Goal: Answer question/provide support: Share knowledge or assist other users

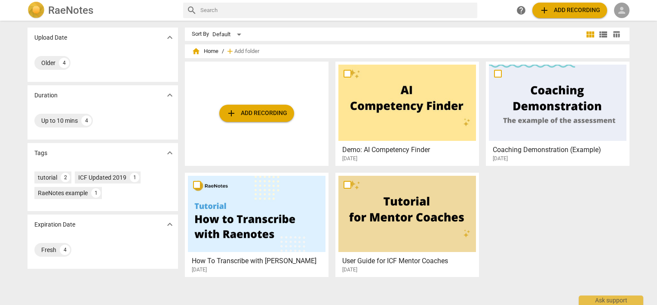
click at [617, 9] on span "person" at bounding box center [622, 10] width 10 height 10
click at [621, 18] on li "Login" at bounding box center [629, 20] width 31 height 21
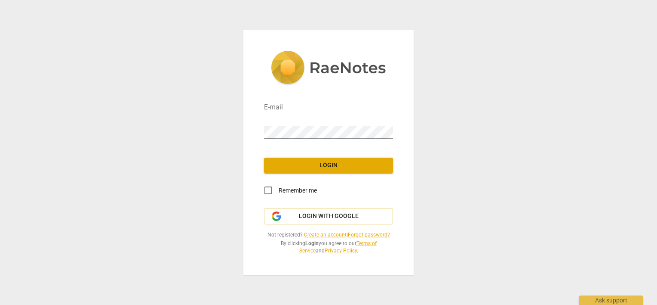
type input "[PERSON_NAME][EMAIL_ADDRESS][DOMAIN_NAME]"
click at [267, 189] on input "Remember me" at bounding box center [268, 190] width 21 height 21
checkbox input "true"
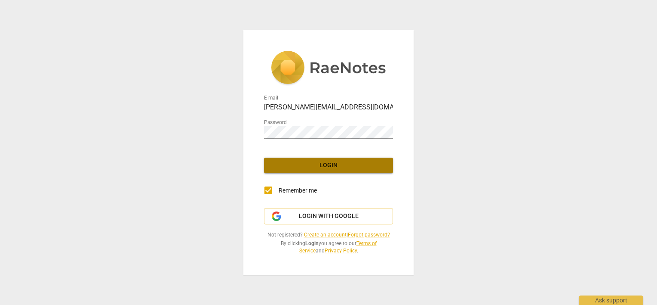
click at [302, 168] on span "Login" at bounding box center [328, 165] width 115 height 9
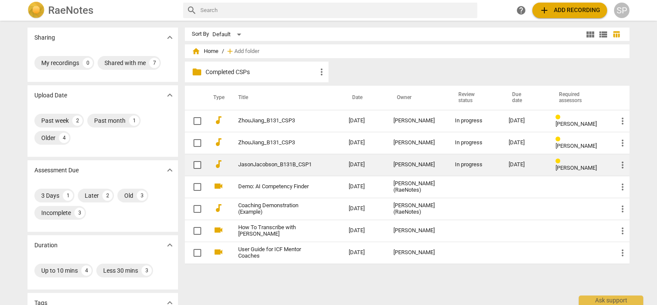
click at [296, 160] on td "JasonJacobson_B131B_CSP1" at bounding box center [285, 165] width 114 height 22
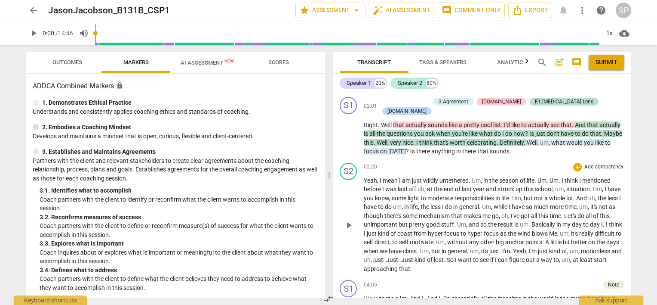
scroll to position [301, 0]
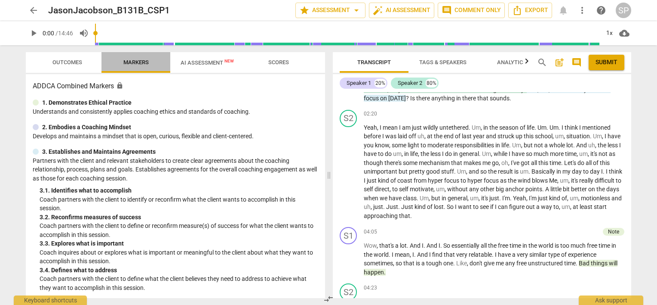
click at [129, 61] on span "Markers" at bounding box center [135, 62] width 25 height 6
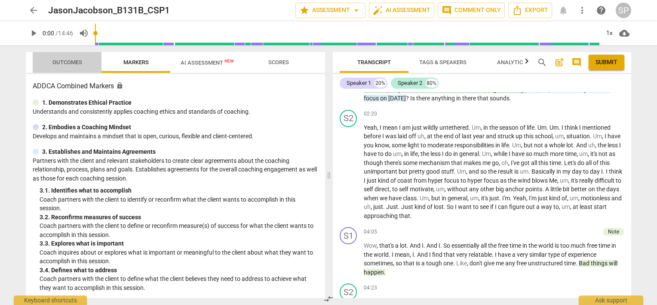
click at [77, 61] on span "Outcomes" at bounding box center [67, 62] width 30 height 6
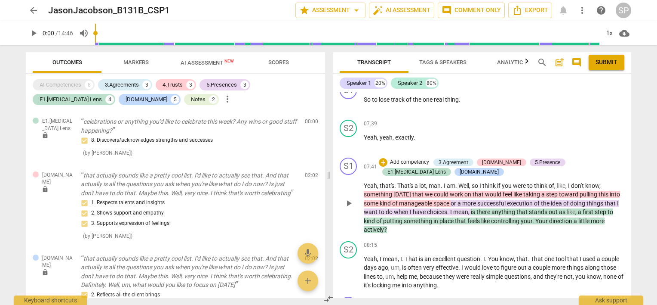
scroll to position [946, 0]
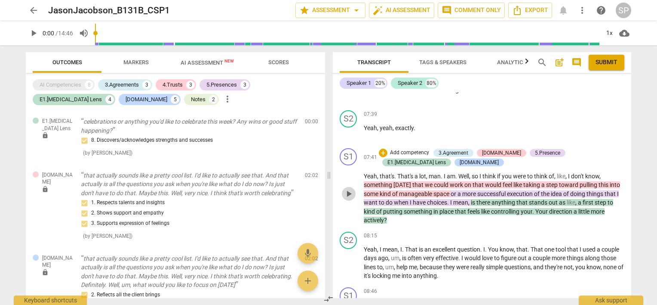
click at [348, 189] on span "play_arrow" at bounding box center [349, 193] width 10 height 10
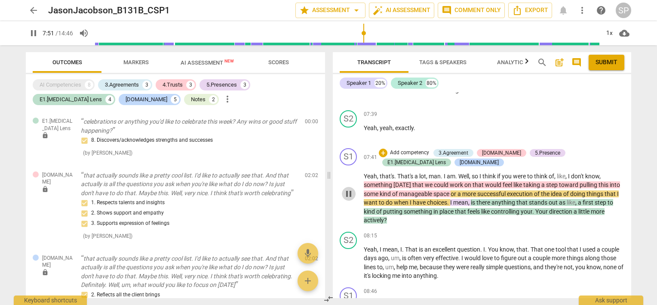
click at [348, 189] on span "pause" at bounding box center [349, 193] width 10 height 10
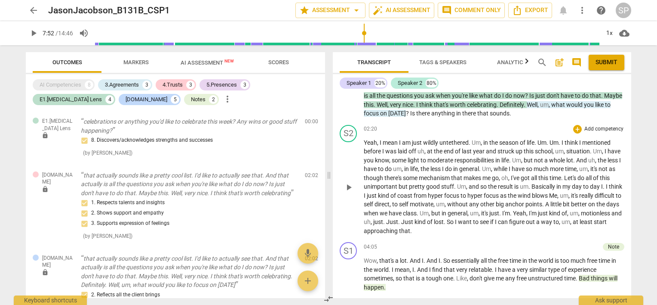
scroll to position [344, 0]
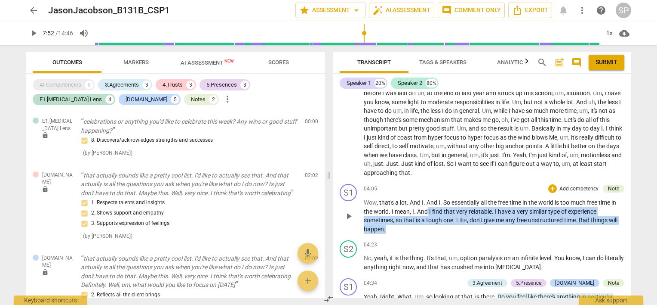
drag, startPoint x: 428, startPoint y: 200, endPoint x: 434, endPoint y: 218, distance: 18.6
click at [434, 218] on p "Wow , that's a lot . And I . And I . So essentially all the free time in the wo…" at bounding box center [494, 215] width 261 height 35
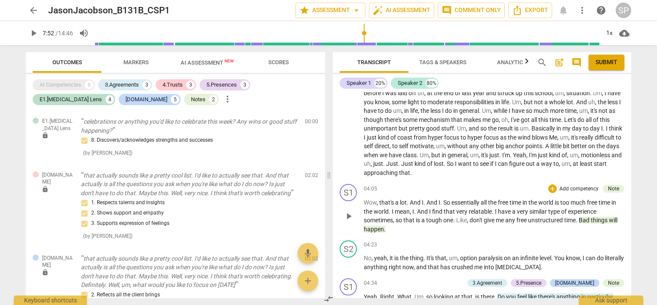
click at [379, 199] on span "," at bounding box center [378, 202] width 3 height 7
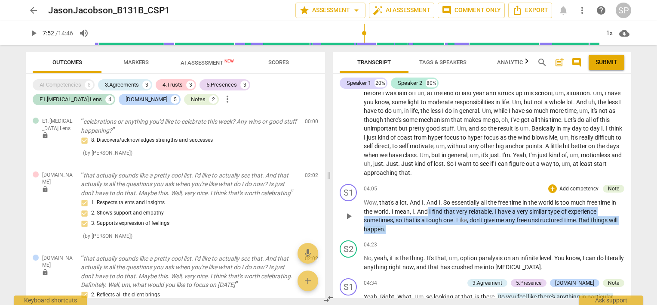
drag, startPoint x: 427, startPoint y: 201, endPoint x: 454, endPoint y: 219, distance: 32.2
click at [454, 219] on p "Wow , that's a lot . And I . And I . So essentially all the free time in the wo…" at bounding box center [494, 215] width 261 height 35
copy p "I find that very relatable . I have a very similar type of experience sometimes…"
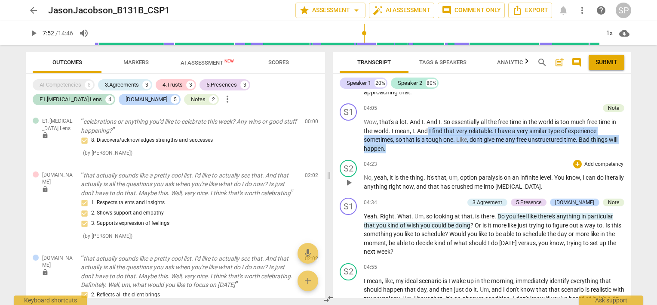
scroll to position [430, 0]
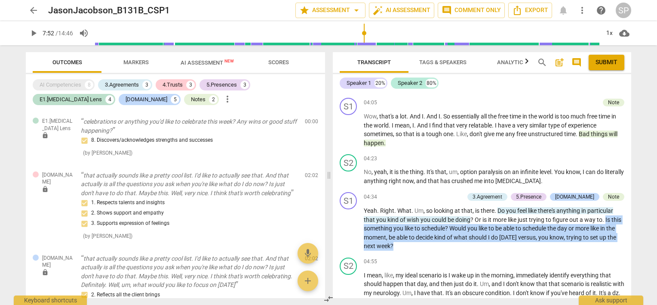
drag, startPoint x: 607, startPoint y: 210, endPoint x: 634, endPoint y: 238, distance: 38.6
click at [634, 238] on div "Transcript Tags & Speakers Analytics search post_add comment Submit Speaker 1 2…" at bounding box center [483, 174] width 309 height 259
copy p "Is this something you like to schedule ? Would you like to be able to schedule …"
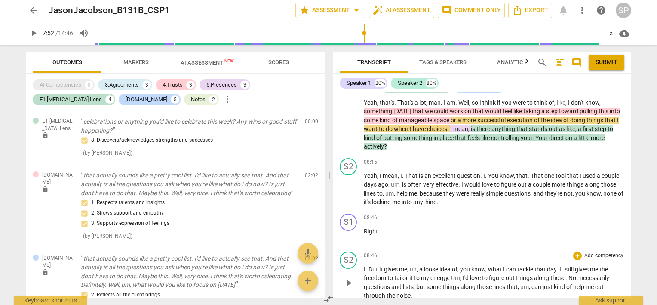
scroll to position [1032, 0]
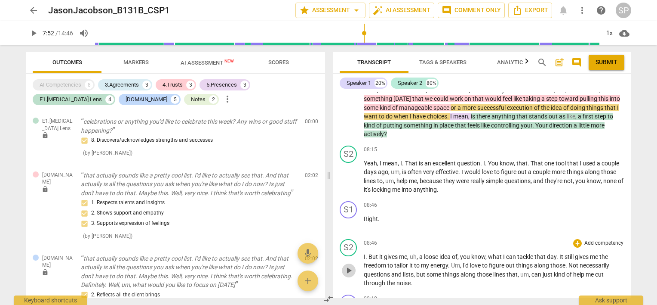
click at [349, 265] on span "play_arrow" at bounding box center [349, 270] width 10 height 10
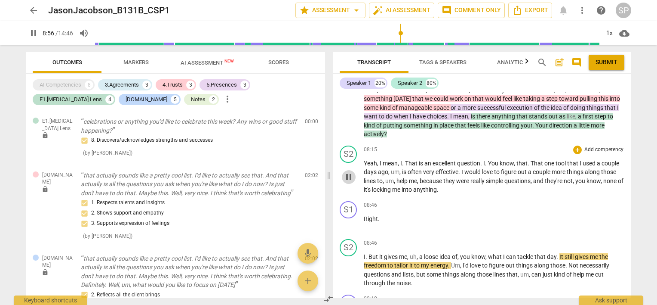
click at [351, 174] on span "pause" at bounding box center [349, 177] width 10 height 10
click at [349, 174] on span "play_arrow" at bounding box center [349, 177] width 10 height 10
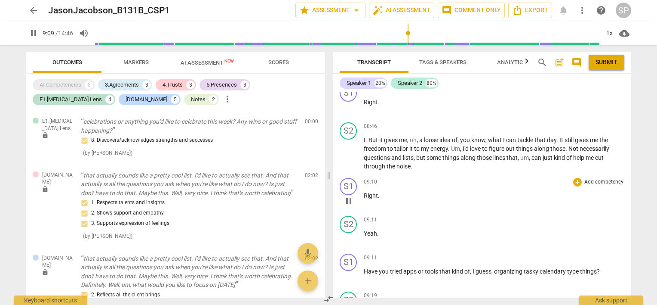
scroll to position [1161, 0]
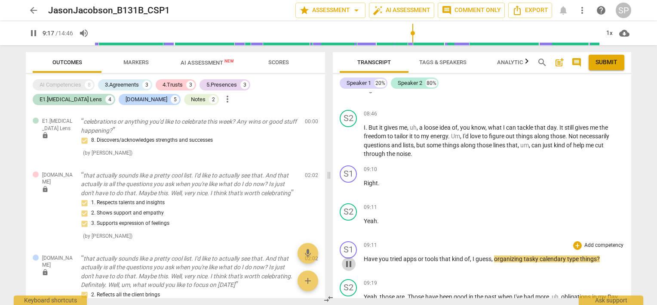
click at [346, 259] on span "pause" at bounding box center [349, 264] width 10 height 10
type input "558"
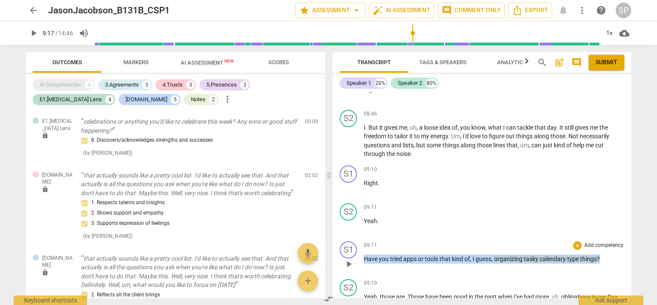
drag, startPoint x: 364, startPoint y: 255, endPoint x: 600, endPoint y: 253, distance: 235.7
click at [600, 254] on p "Have you tried apps or tools that kind of , I guess , organizing tasky calendar…" at bounding box center [494, 258] width 261 height 9
copy p "Have you tried apps or tools that kind of , I guess , organizing tasky calendar…"
click at [578, 241] on div "+" at bounding box center [577, 245] width 9 height 9
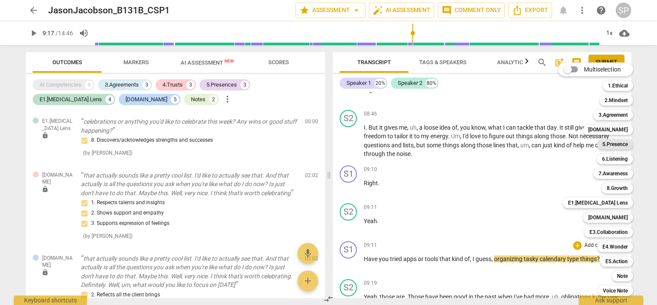
click at [619, 143] on b "5.Presence" at bounding box center [615, 144] width 25 height 10
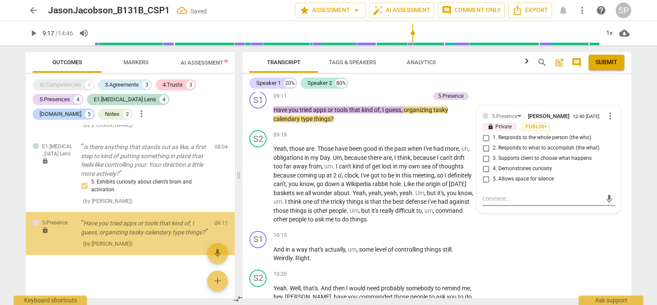
scroll to position [1761, 0]
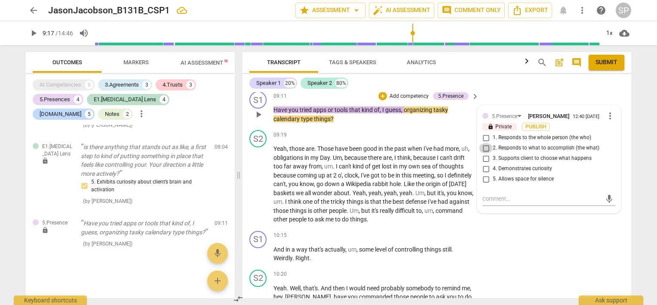
click at [482, 145] on input "2. Responds to what to accomplish (the what)" at bounding box center [486, 148] width 14 height 10
checkbox input "true"
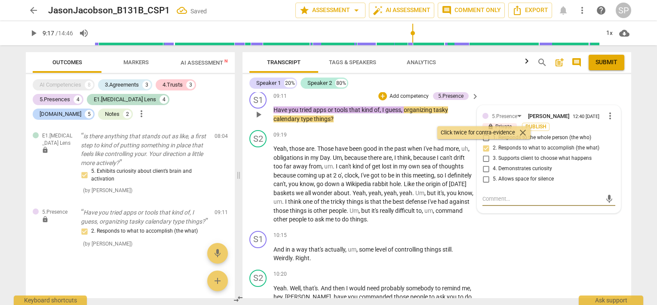
click at [493, 194] on textarea at bounding box center [542, 198] width 119 height 8
type textarea "B"
type textarea "Be"
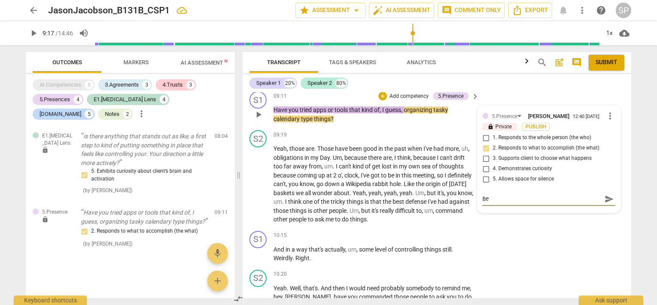
type textarea "Be"
type textarea "Be c"
type textarea "Be ca"
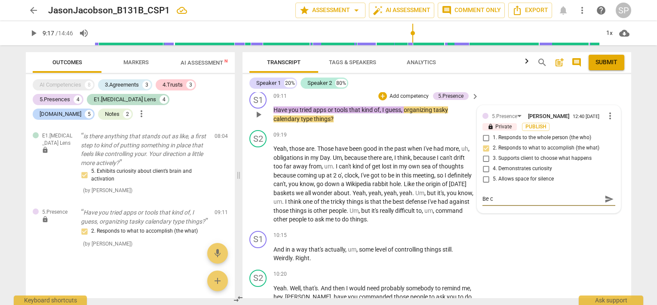
type textarea "Be ca"
type textarea "Be car"
type textarea "Be care"
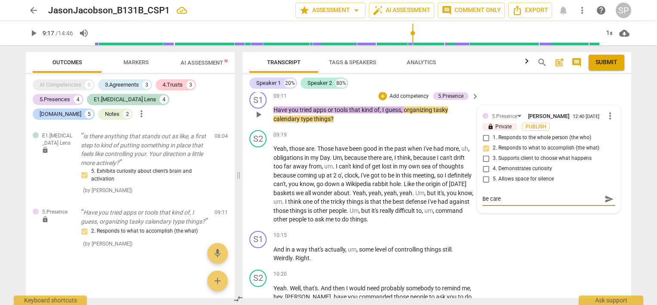
type textarea "Be caref"
type textarea "Be careff"
type textarea "Be caref"
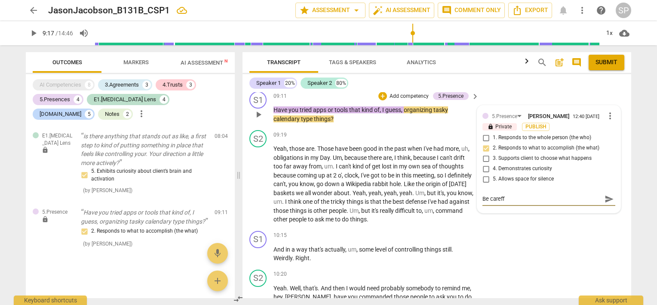
type textarea "Be caref"
type textarea "Be carefu"
type textarea "Be careful"
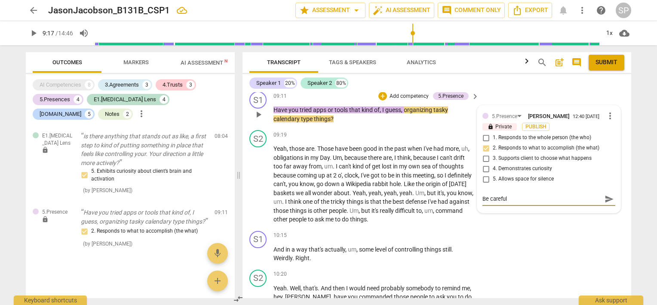
type textarea "Be careful"
type textarea "Be careful a"
type textarea "Be careful ab"
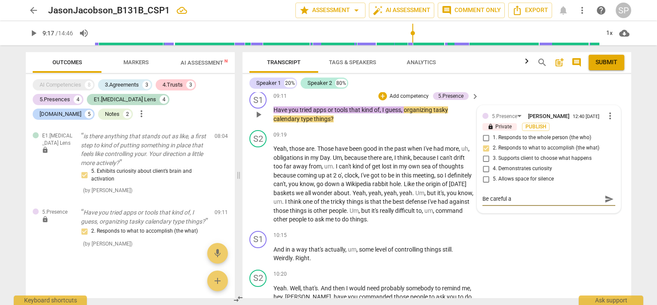
type textarea "Be careful ab"
type textarea "Be careful abo"
type textarea "Be careful abou"
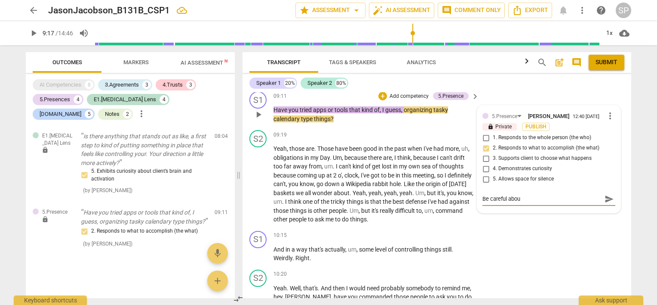
type textarea "Be careful about"
type textarea "Be careful about j"
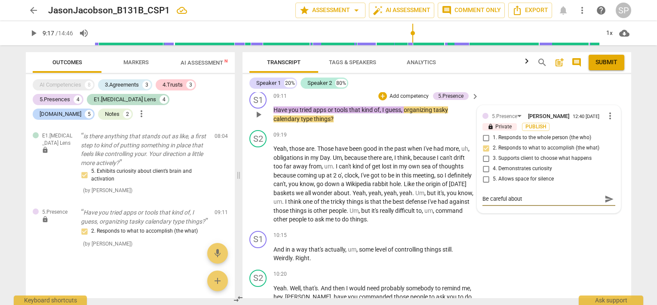
type textarea "Be careful about j"
type textarea "Be careful about ju"
type textarea "Be careful about jum"
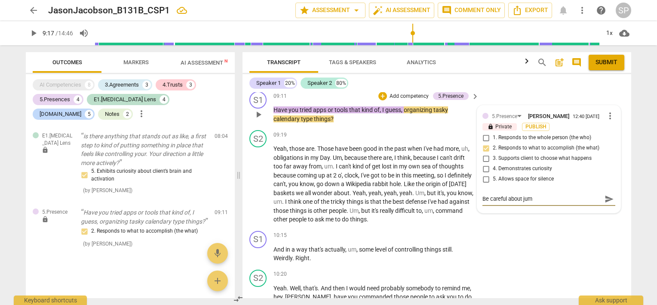
type textarea "Be careful about jump"
type textarea "Be careful about jumpi"
type textarea "Be careful about jumpin"
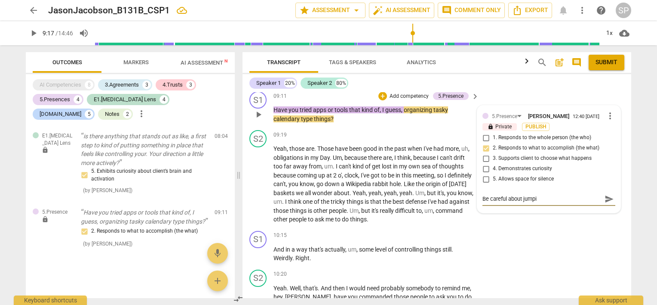
type textarea "Be careful about jumpin"
type textarea "Be careful about jumping"
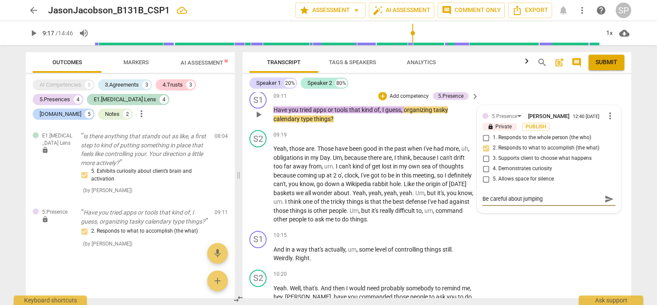
type textarea "Be careful about jumping i"
type textarea "Be careful about jumping in"
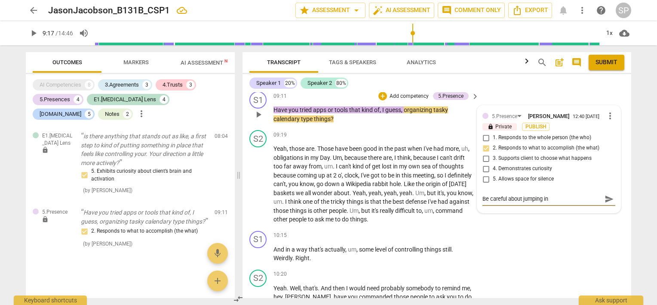
type textarea "Be careful about jumping in"
type textarea "Be careful about jumping in -"
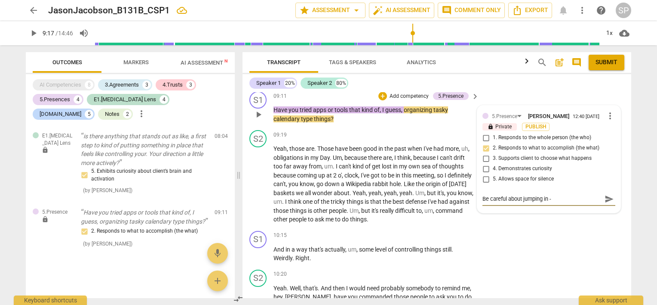
type textarea "Be careful about jumping in - h"
type textarea "Be careful about jumping in - he"
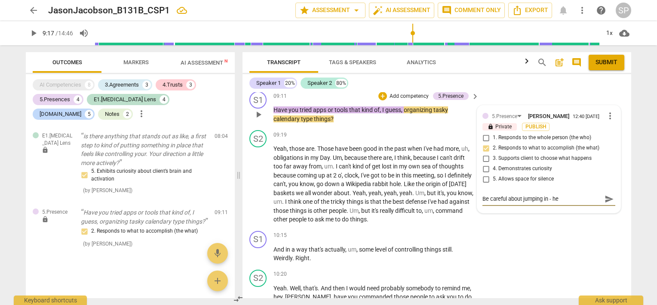
type textarea "Be careful about jumping in - he"
type textarea "Be careful about jumping in - he i"
type textarea "Be careful about jumping in - he is"
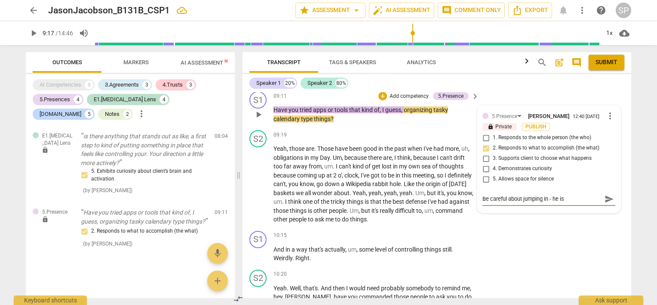
type textarea "Be careful about jumping in - he is"
type textarea "Be careful about jumping in - he is t"
type textarea "Be careful about jumping in - he is th"
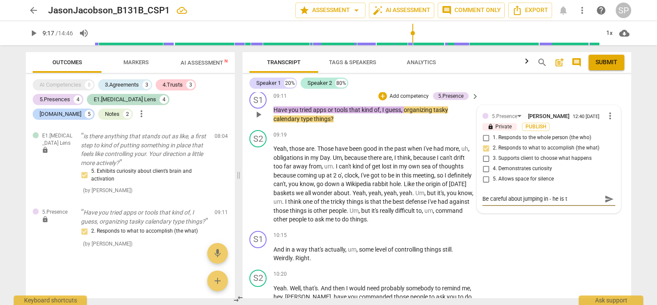
type textarea "Be careful about jumping in - he is th"
type textarea "Be careful about jumping in - he is the"
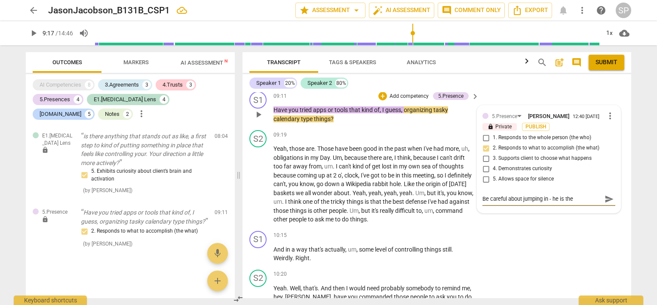
type textarea "Be careful about jumping in - he is the"
type textarea "Be careful about jumping in - he is th"
type textarea "Be careful about jumping in - he is t"
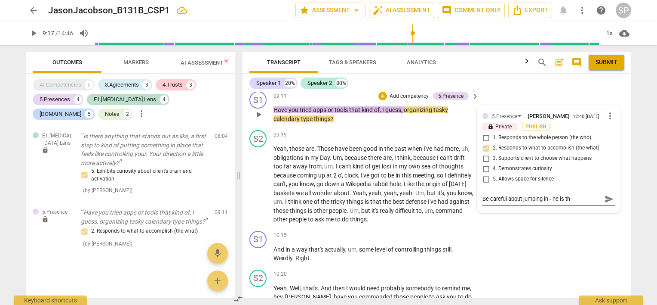
type textarea "Be careful about jumping in - he is t"
type textarea "Be careful about jumping in - he is"
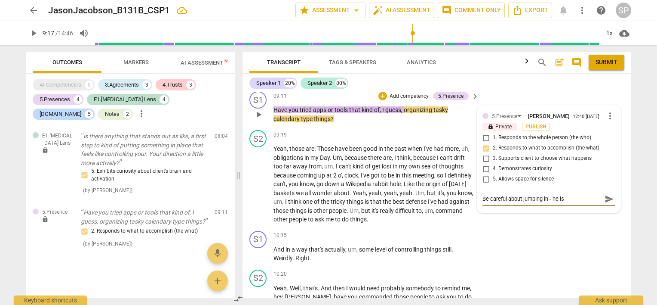
type textarea "Be careful about jumping in - he i"
type textarea "Be careful about jumping in - he"
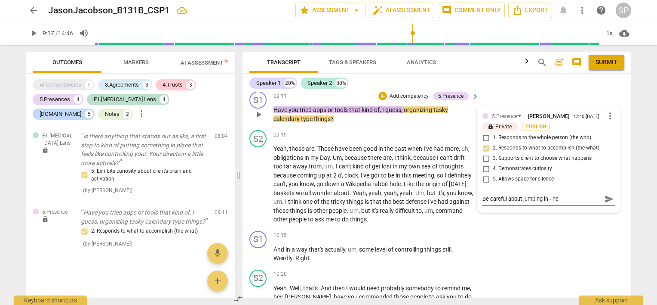
type textarea "Be careful about jumping in - he"
type textarea "Be careful about jumping in - h"
type textarea "Be careful about jumping in -"
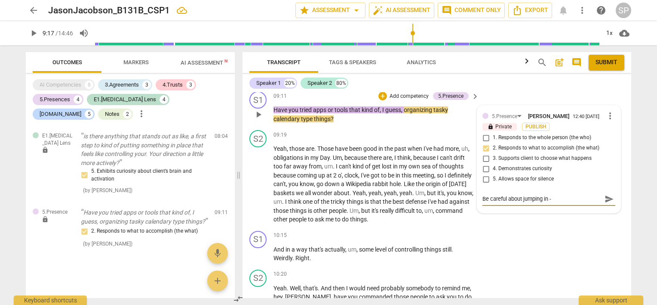
type textarea "Be careful about jumping in -"
type textarea "Be careful about jumping in"
type textarea "Be careful about jumping in t"
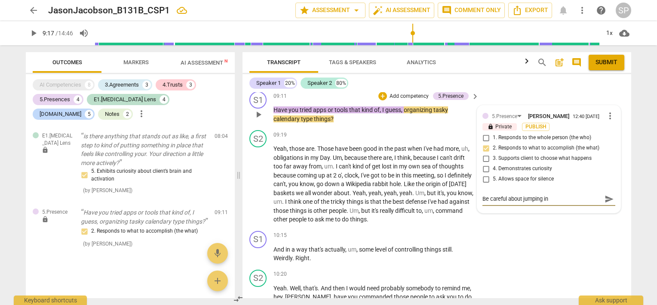
type textarea "Be careful about jumping in t"
type textarea "Be careful about jumping in to"
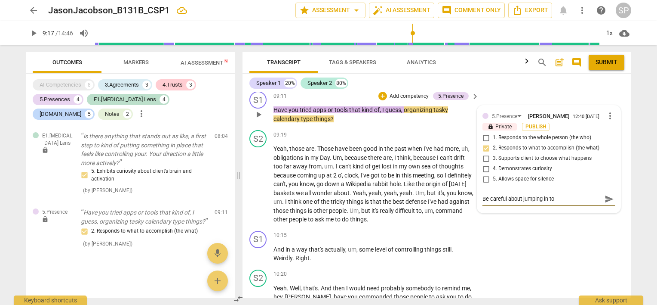
type textarea "Be careful about jumping in to s"
type textarea "Be careful about jumping in to st"
type textarea "Be careful about jumping in to sta"
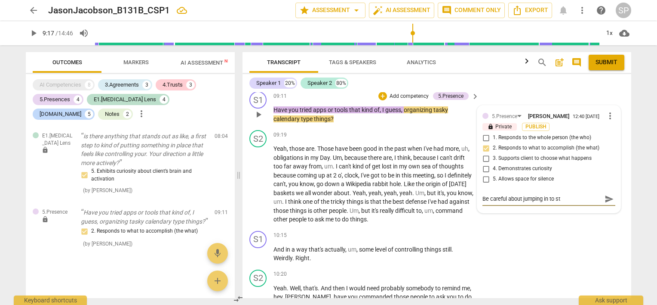
type textarea "Be careful about jumping in to sta"
type textarea "Be careful about jumping in to star"
type textarea "Be careful about jumping in to start"
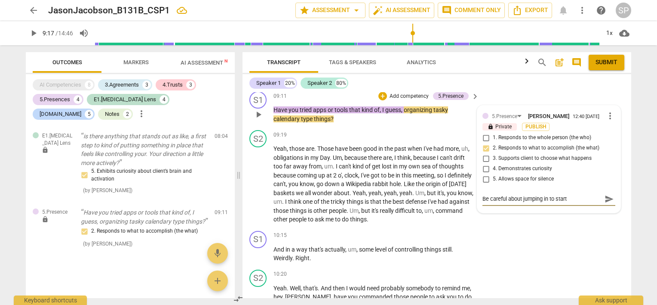
type textarea "Be careful about jumping in to start"
type textarea "Be careful about jumping in to start ""
type textarea "Be careful about jumping in to start "d"
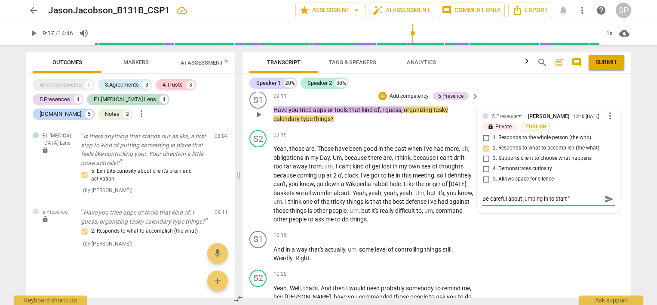
type textarea "Be careful about jumping in to start "d"
type textarea "Be careful about jumping in to start "do"
type textarea "Be careful about jumping in to start "doi"
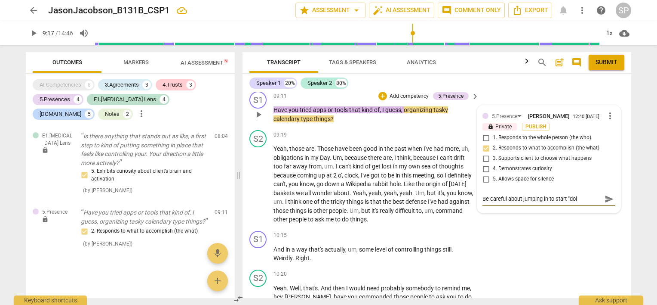
type textarea "Be careful about jumping in to start "doin"
type textarea "Be careful about jumping in to start "doing"
type textarea "Be careful about jumping in to start "doing""
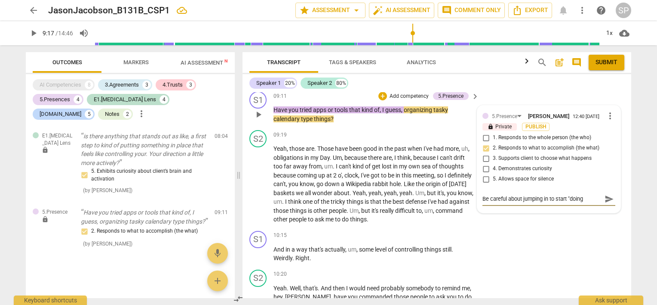
type textarea "Be careful about jumping in to start "doing""
type textarea "Be careful about jumping in to start "doing" o"
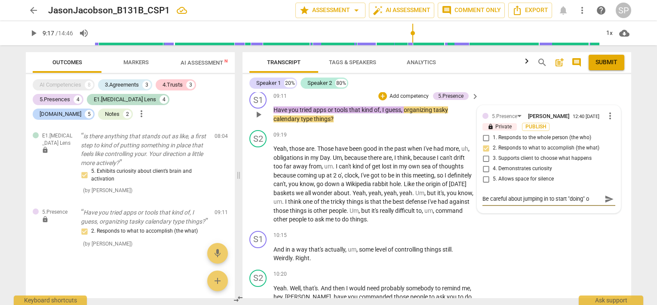
type textarea "Be careful about jumping in to start "doing" or"
type textarea "Be careful about jumping in to start "doing" or s"
type textarea "Be careful about jumping in to start "doing" or su"
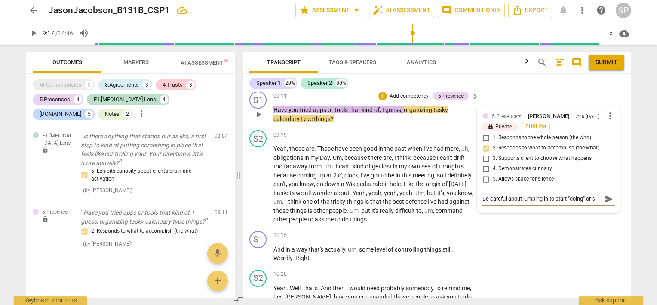
type textarea "Be careful about jumping in to start "doing" or su"
type textarea "Be careful about jumping in to start "doing" or sug"
type textarea "Be careful about jumping in to start "doing" or [PERSON_NAME]"
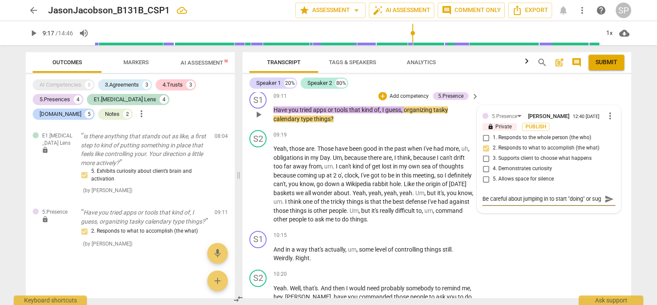
type textarea "Be careful about jumping in to start "doing" or [PERSON_NAME]"
type textarea "Be careful about jumping in to start "doing" or sugge"
type textarea "Be careful about jumping in to start "doing" or sugges"
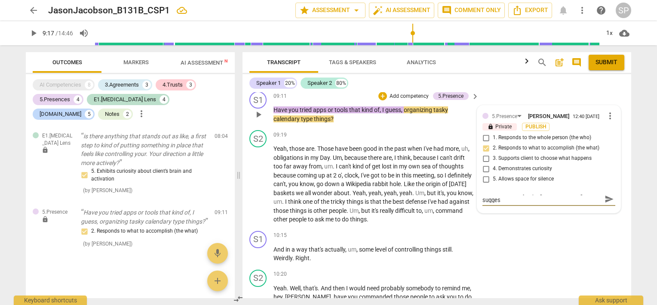
type textarea "Be careful about jumping in to start "doing" or suggest"
type textarea "Be careful about jumping in to start "doing" or suggesti"
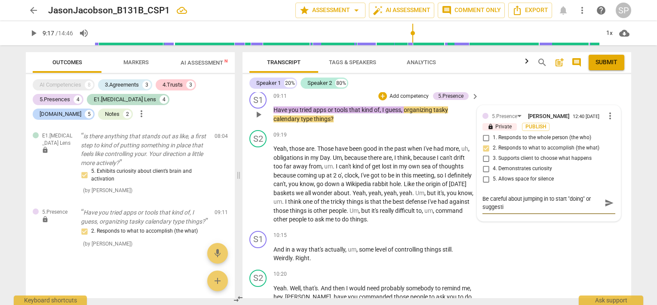
type textarea "Be careful about jumping in to start "doing" or suggestin"
type textarea "Be careful about jumping in to start "doing" or suggesting"
type textarea "Be careful about jumping in to start "doing" or suggesting."
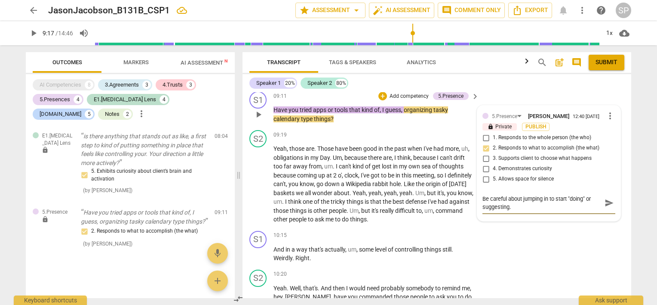
type textarea "Be careful about jumping in to start "doing" or suggesting."
click at [608, 198] on span "send" at bounding box center [609, 202] width 9 height 9
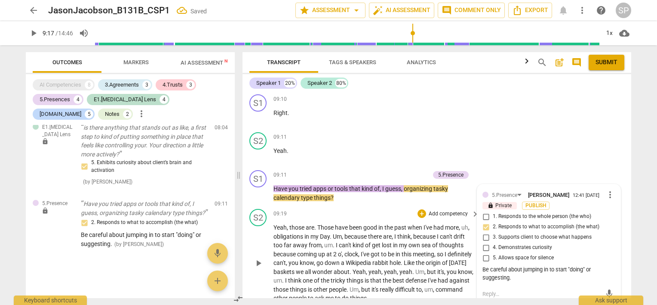
scroll to position [1417, 0]
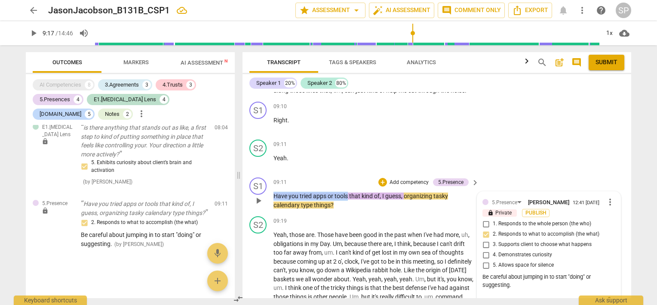
drag, startPoint x: 273, startPoint y: 191, endPoint x: 358, endPoint y: 187, distance: 85.7
click at [350, 192] on div "S1 play_arrow pause 09:11 + Add competency 5.Presence keyboard_arrow_right Have…" at bounding box center [437, 193] width 389 height 39
click at [380, 178] on div "+" at bounding box center [383, 182] width 9 height 9
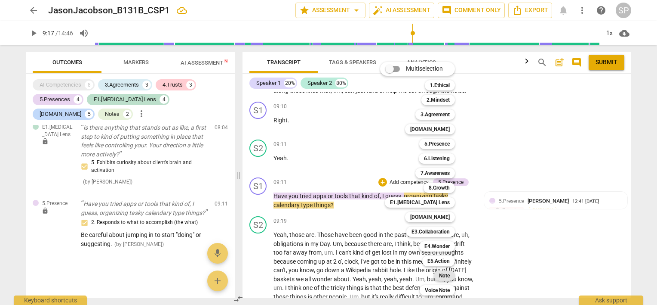
click at [448, 277] on b "Note" at bounding box center [444, 275] width 11 height 10
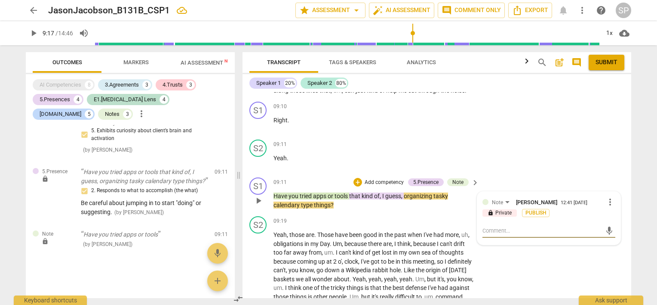
type textarea "W"
type textarea "Wh"
type textarea "Wha"
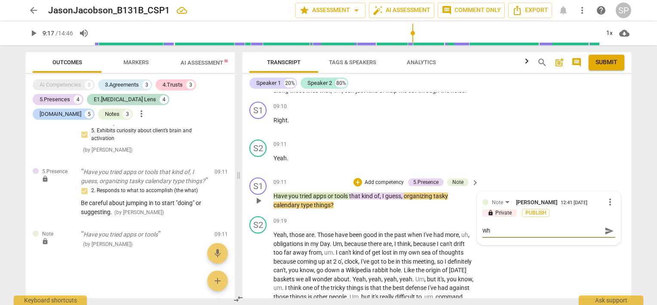
type textarea "Wha"
type textarea "What"
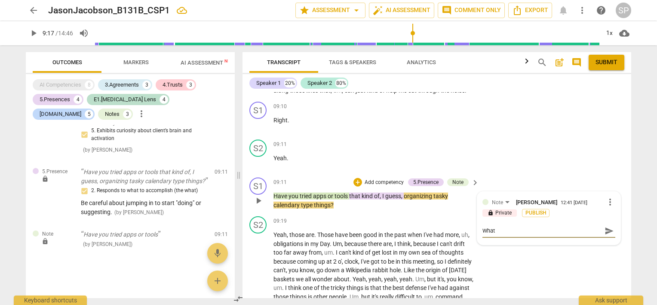
type textarea "What d"
type textarea "What do"
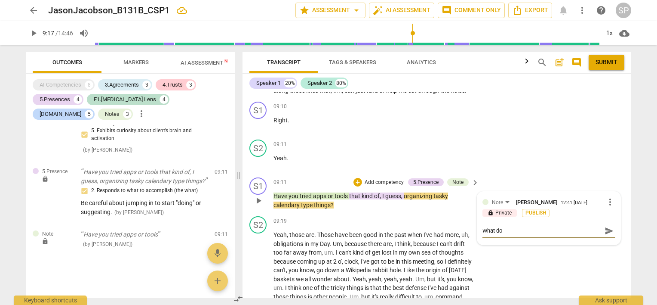
type textarea "What do"
type textarea "What do y"
type textarea "What do yo"
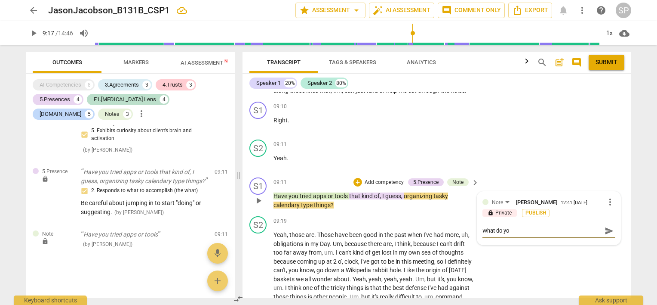
type textarea "What do you"
type textarea "What do you t"
type textarea "What do you th"
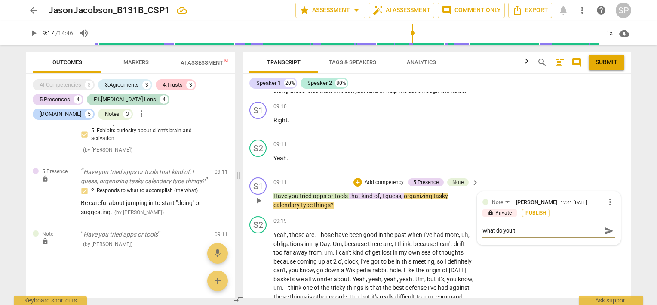
type textarea "What do you th"
click at [483, 226] on textarea ""Would it be useful to consider what the tool needs?" "What helps a tool cut th…" at bounding box center [542, 234] width 119 height 16
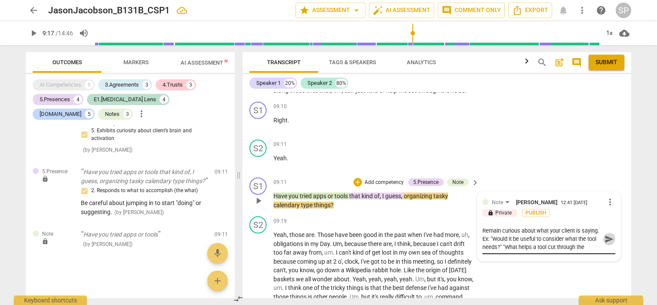
click at [605, 234] on span "send" at bounding box center [609, 238] width 9 height 9
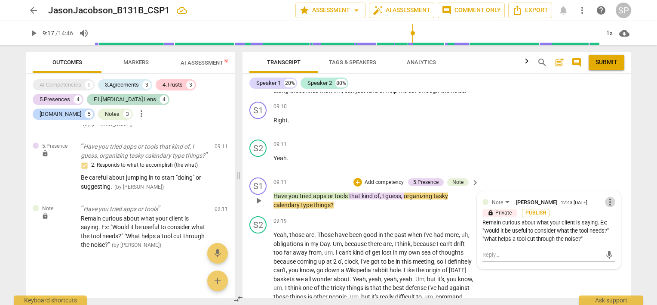
click at [607, 197] on span "more_vert" at bounding box center [610, 202] width 10 height 10
click at [607, 196] on li "Edit" at bounding box center [618, 198] width 30 height 16
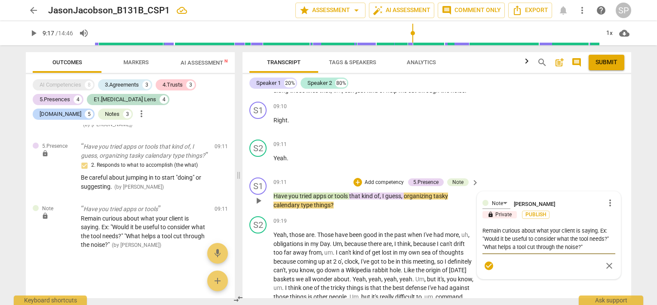
click at [611, 234] on textarea "Remain curious about what your client is saying. Ex: "Would it be useful to con…" at bounding box center [549, 238] width 133 height 25
click at [484, 261] on span "check_circle" at bounding box center [489, 265] width 10 height 10
